Goal: Information Seeking & Learning: Learn about a topic

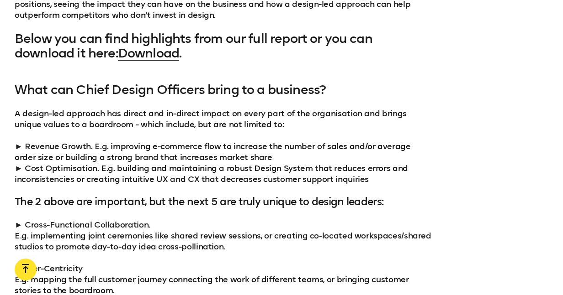
scroll to position [801, 0]
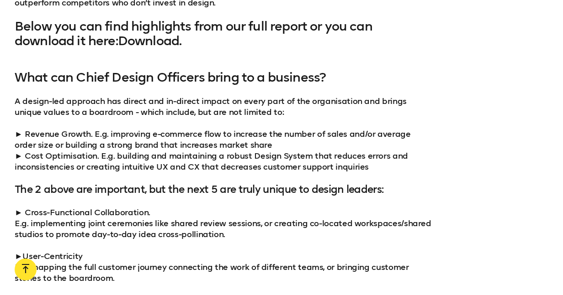
click at [159, 41] on link "Download" at bounding box center [148, 40] width 61 height 15
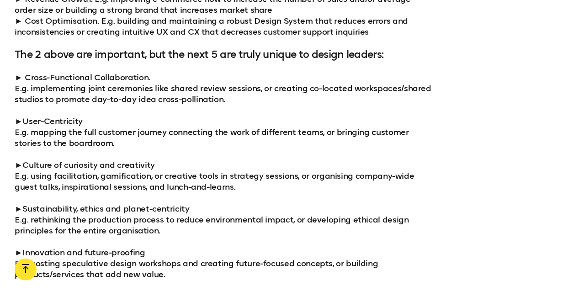
scroll to position [944, 0]
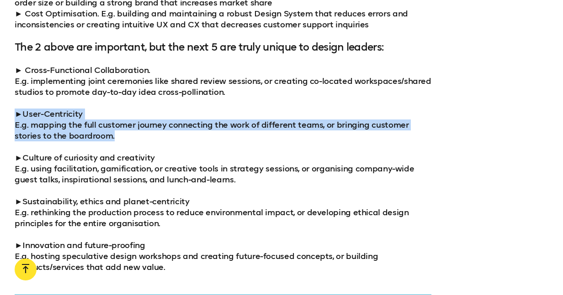
drag, startPoint x: 111, startPoint y: 134, endPoint x: 5, endPoint y: 117, distance: 106.8
click at [5, 117] on div "What can Chief Design Officers bring to a business? A design-led approach has d…" at bounding box center [281, 100] width 563 height 345
copy p "►User-Centricity E.g. mapping the full customer journey connecting the work of …"
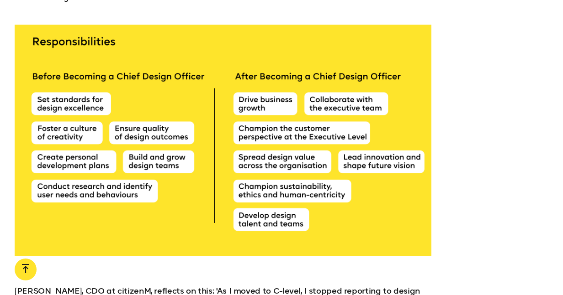
scroll to position [2487, 0]
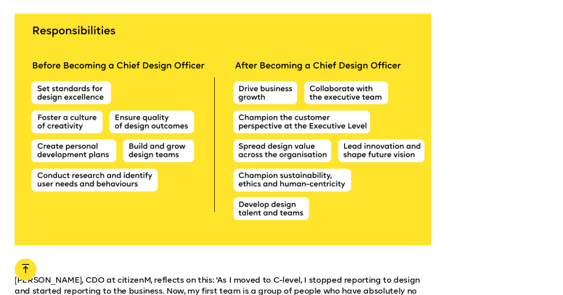
drag, startPoint x: 365, startPoint y: 117, endPoint x: 297, endPoint y: 111, distance: 68.3
click at [297, 111] on div at bounding box center [223, 130] width 417 height 232
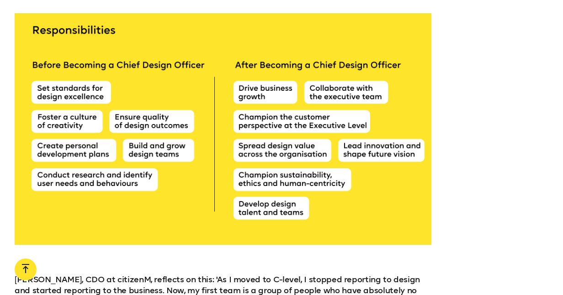
scroll to position [2492, 0]
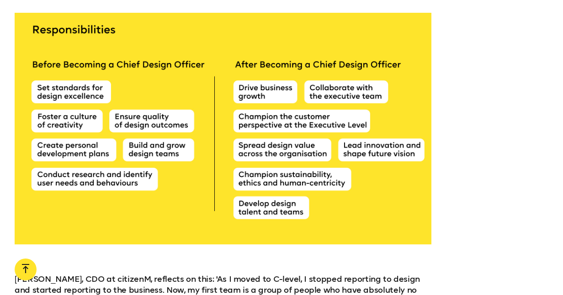
drag, startPoint x: 297, startPoint y: 111, endPoint x: 344, endPoint y: 111, distance: 46.6
click at [343, 111] on div at bounding box center [223, 129] width 417 height 232
drag, startPoint x: 242, startPoint y: 105, endPoint x: 284, endPoint y: 108, distance: 41.6
click at [284, 108] on div at bounding box center [223, 129] width 417 height 232
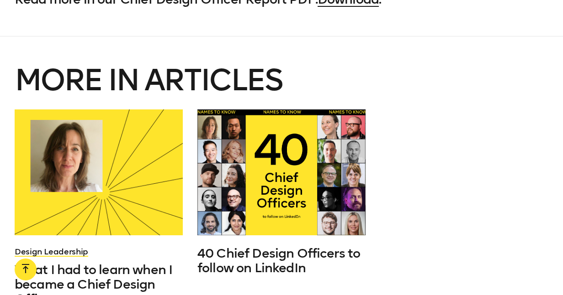
scroll to position [4968, 0]
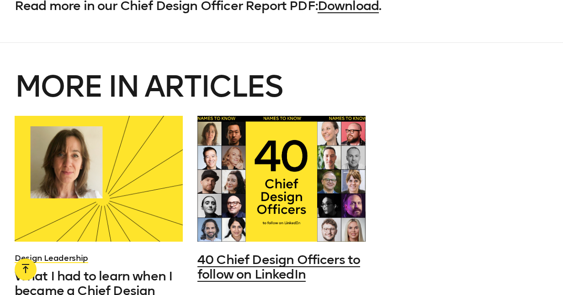
click at [244, 253] on span "40 Chief Design Officers to follow on LinkedIn" at bounding box center [278, 268] width 163 height 30
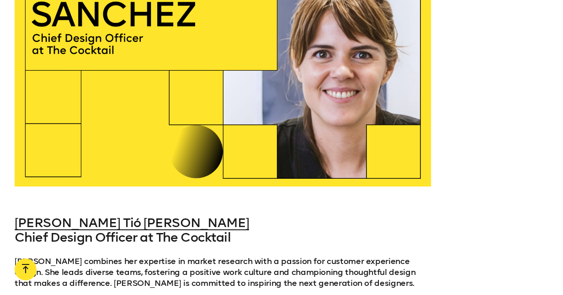
scroll to position [7987, 0]
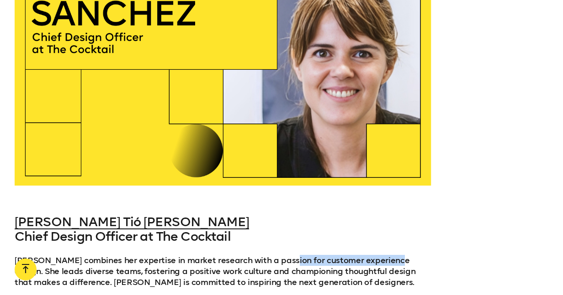
drag, startPoint x: 277, startPoint y: 203, endPoint x: 386, endPoint y: 201, distance: 109.2
click at [386, 255] on p "Clara combines her expertise in market research with a passion for customer exp…" at bounding box center [223, 271] width 417 height 33
copy p "customer experience design"
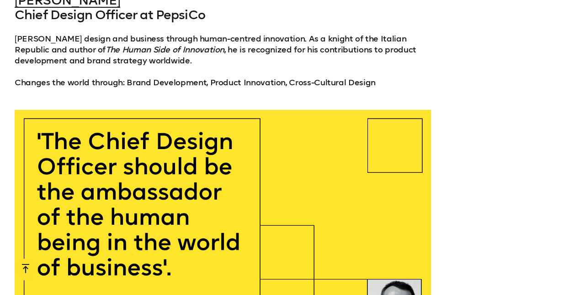
scroll to position [9729, 0]
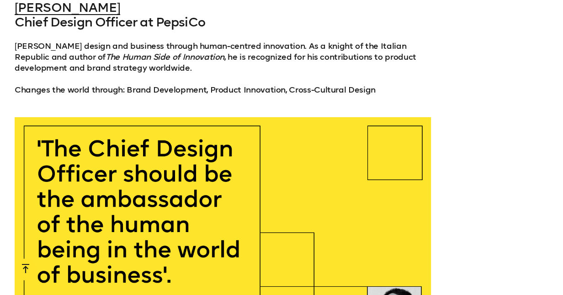
drag, startPoint x: 44, startPoint y: 65, endPoint x: 157, endPoint y: 130, distance: 129.5
click at [157, 130] on div at bounding box center [223, 233] width 417 height 232
drag, startPoint x: 154, startPoint y: 132, endPoint x: 76, endPoint y: 133, distance: 78.1
click at [69, 128] on div at bounding box center [223, 233] width 417 height 232
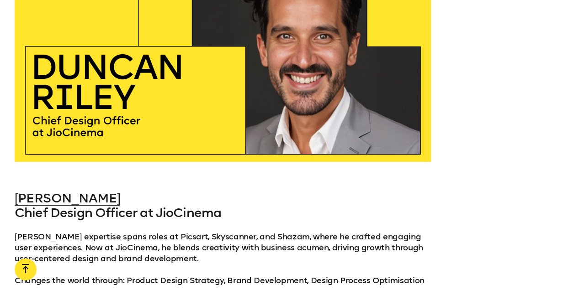
scroll to position [17569, 0]
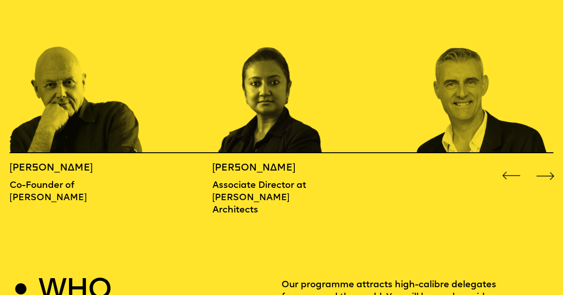
scroll to position [892, 0]
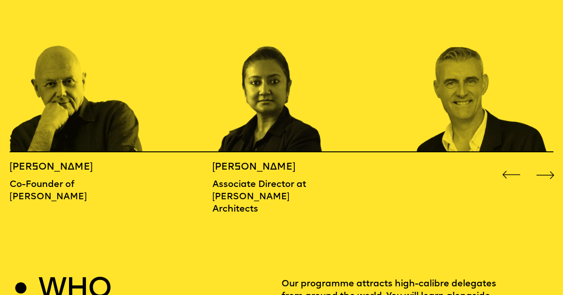
click at [544, 164] on div "Next slide" at bounding box center [545, 175] width 22 height 22
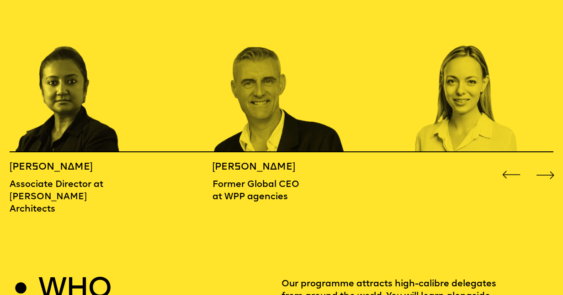
click at [544, 164] on div "Next slide" at bounding box center [545, 175] width 22 height 22
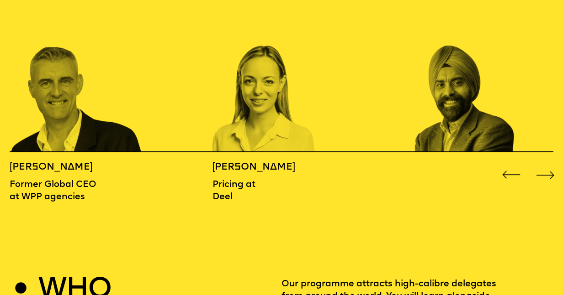
click at [544, 164] on div "Next slide" at bounding box center [545, 175] width 22 height 22
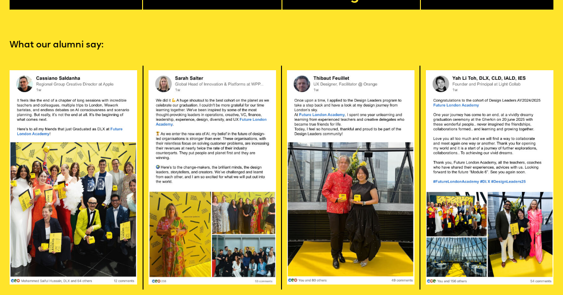
scroll to position [1582, 0]
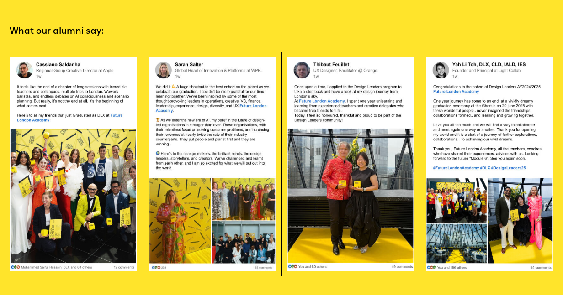
click at [59, 85] on img at bounding box center [73, 164] width 127 height 215
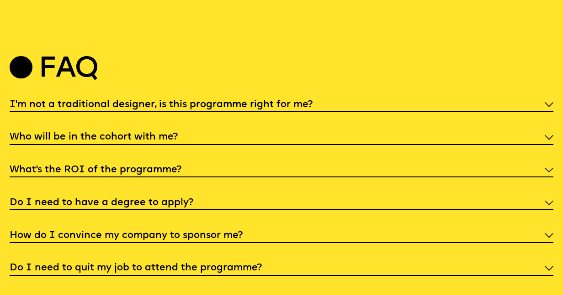
scroll to position [2929, 0]
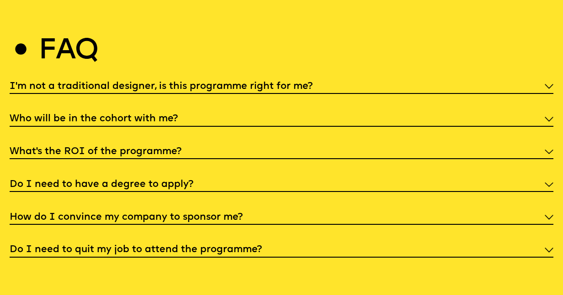
click at [552, 183] on img at bounding box center [548, 185] width 8 height 5
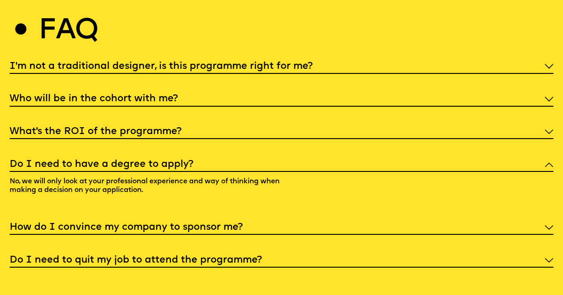
scroll to position [2950, 0]
click at [374, 219] on div "How do I convince my company to sponsor me?" at bounding box center [281, 227] width 543 height 16
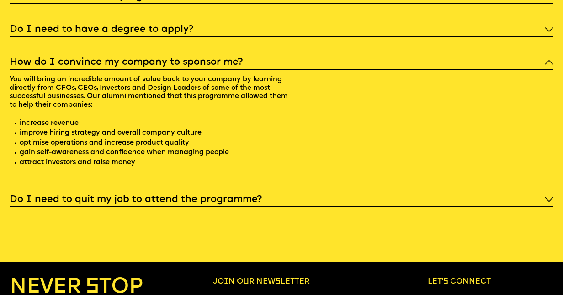
scroll to position [3147, 0]
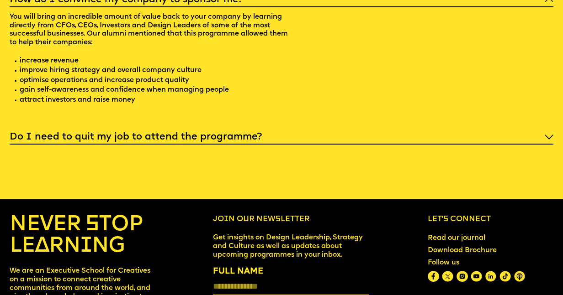
click at [255, 129] on div "Do I need to quit my job to attend the programme?" at bounding box center [281, 137] width 543 height 16
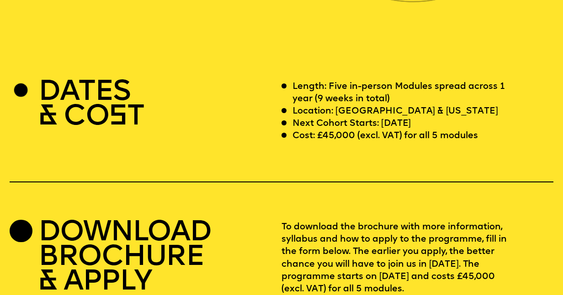
scroll to position [2276, 0]
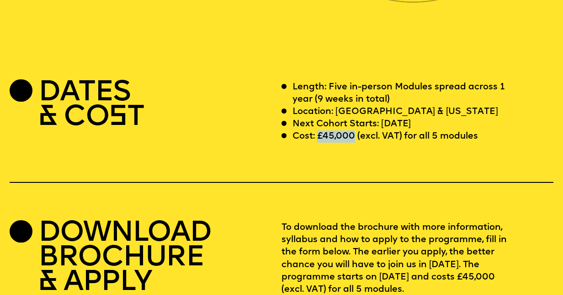
drag, startPoint x: 316, startPoint y: 109, endPoint x: 353, endPoint y: 114, distance: 37.3
click at [353, 131] on p "Cost: £45,000 (excl. VAT) for all 5 modules" at bounding box center [384, 137] width 185 height 12
copy p "£45,000"
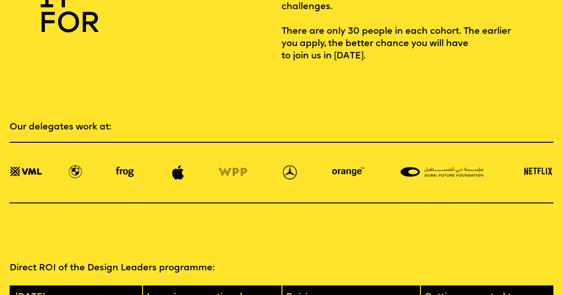
scroll to position [1210, 0]
